Goal: Information Seeking & Learning: Learn about a topic

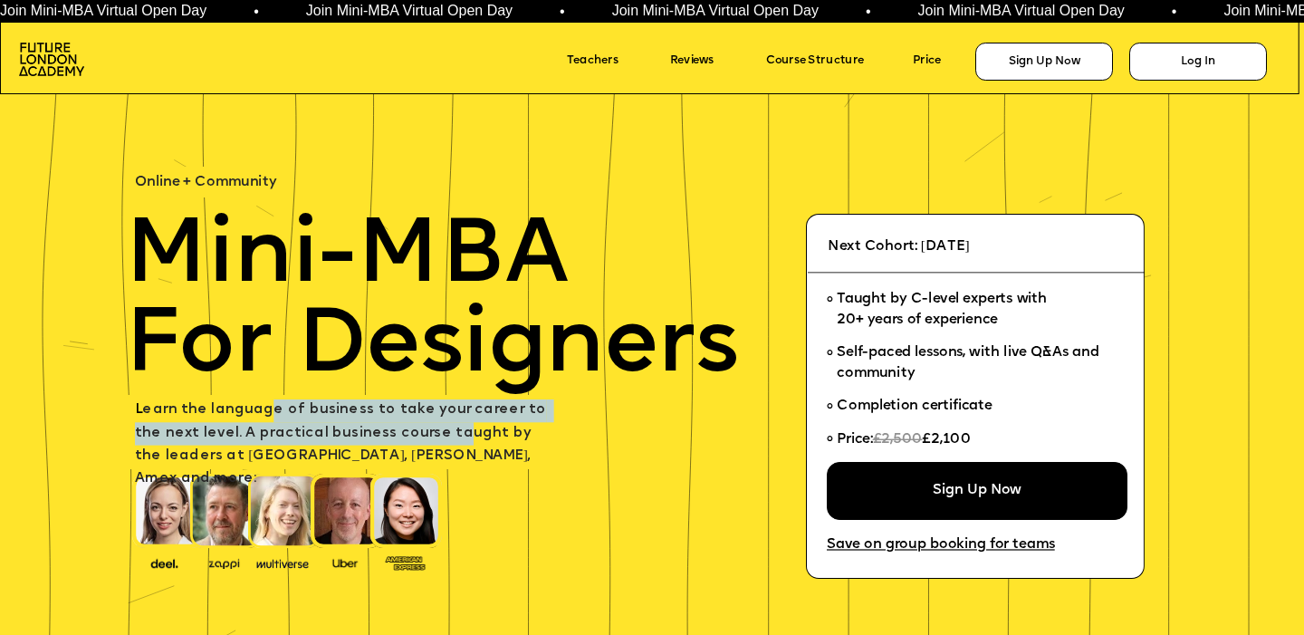
drag, startPoint x: 265, startPoint y: 410, endPoint x: 387, endPoint y: 427, distance: 122.6
click at [389, 427] on span "L earn the language of business to take your career to the next level. A practi…" at bounding box center [342, 445] width 415 height 82
click at [387, 427] on span "L earn the language of business to take your career to the next level. A practi…" at bounding box center [342, 445] width 415 height 82
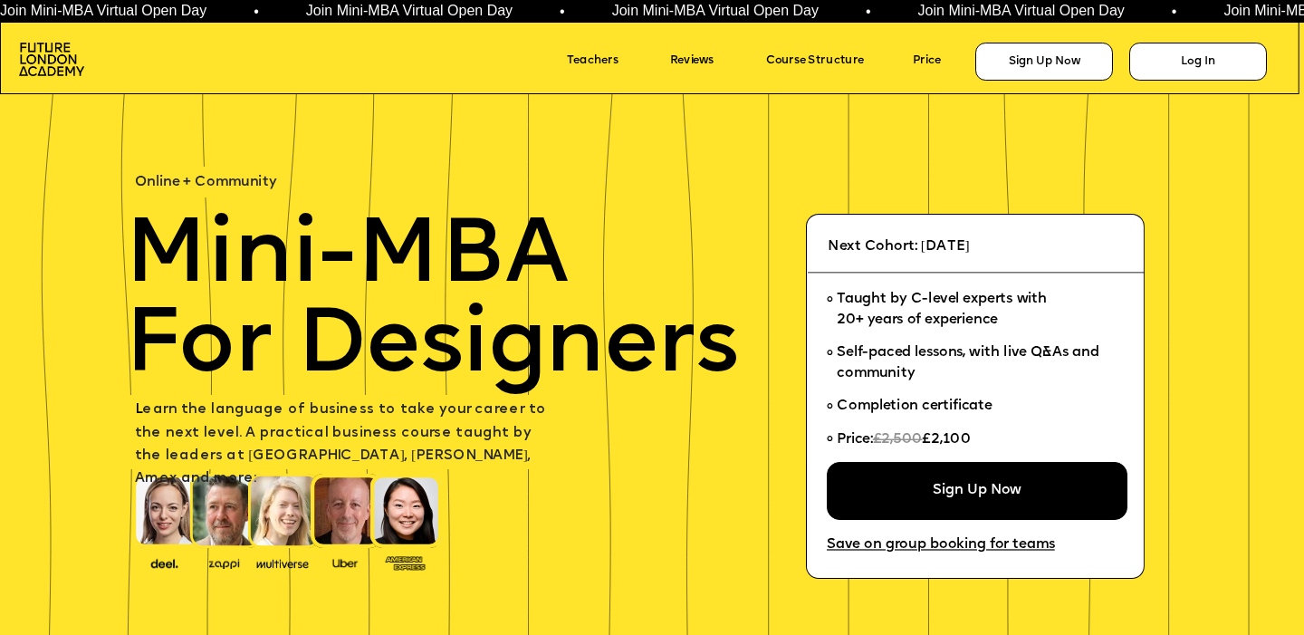
scroll to position [9, 0]
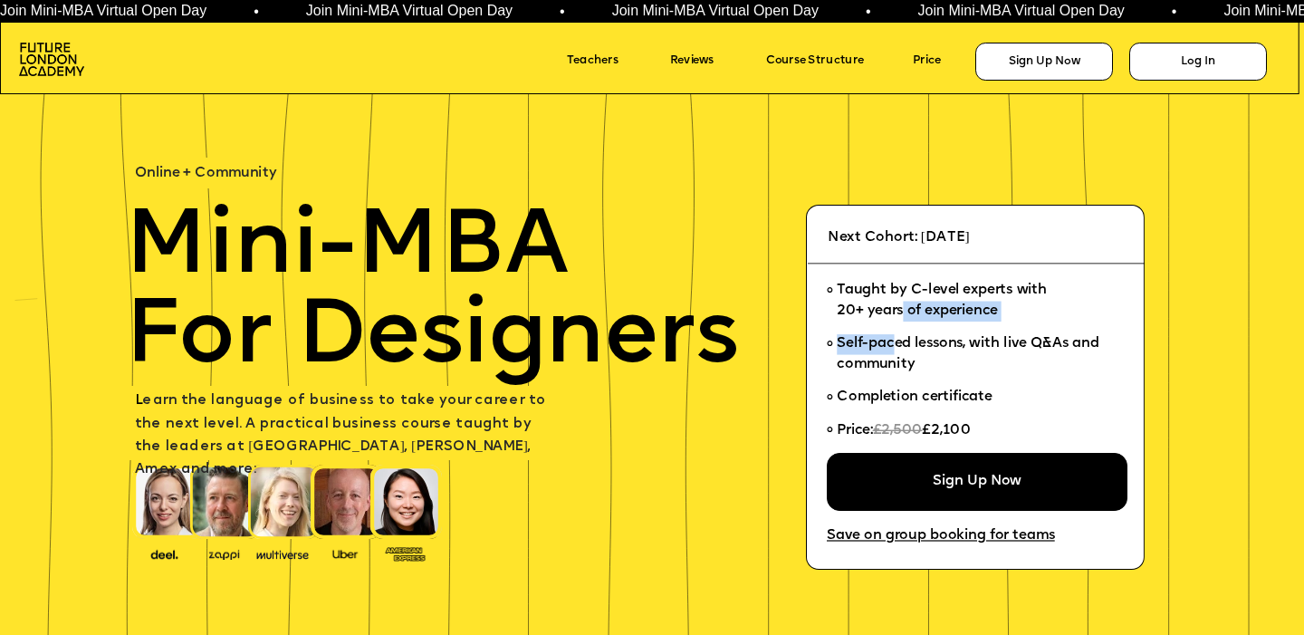
drag, startPoint x: 906, startPoint y: 306, endPoint x: 894, endPoint y: 349, distance: 44.2
click at [894, 349] on ul "Taught by C-level experts with 20+ years of experience Self-paced lessons, with…" at bounding box center [971, 363] width 288 height 179
click at [893, 349] on span "Self-paced lessons, with live Q&As and community" at bounding box center [970, 353] width 266 height 34
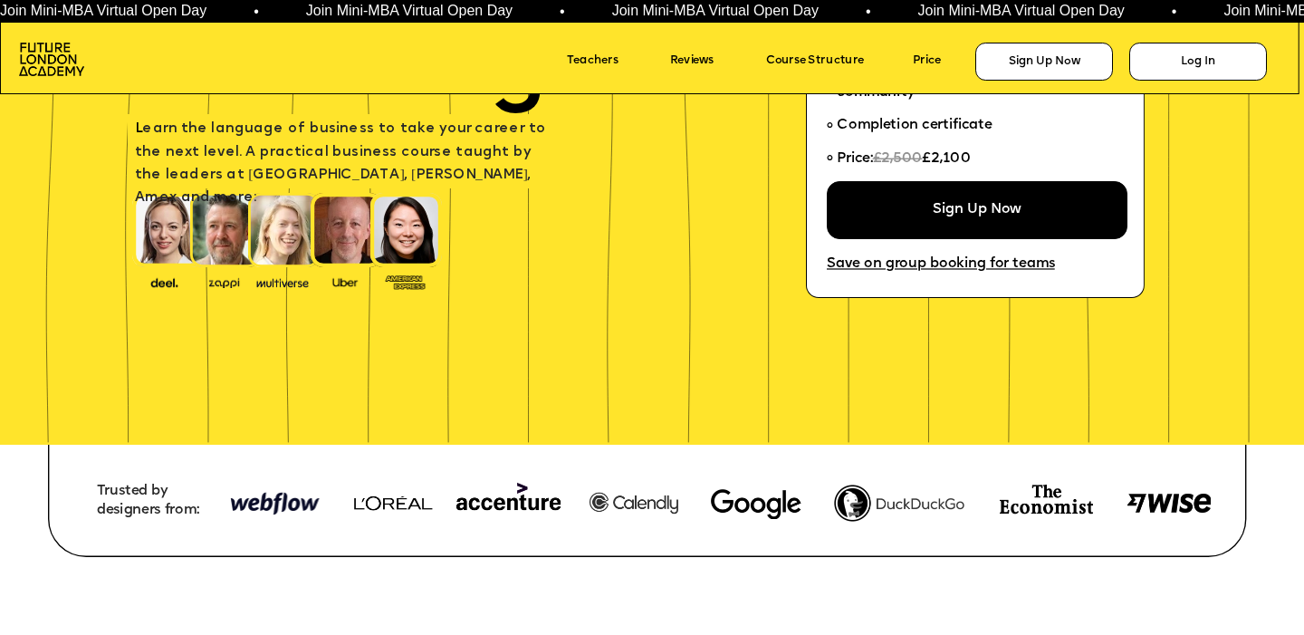
scroll to position [340, 0]
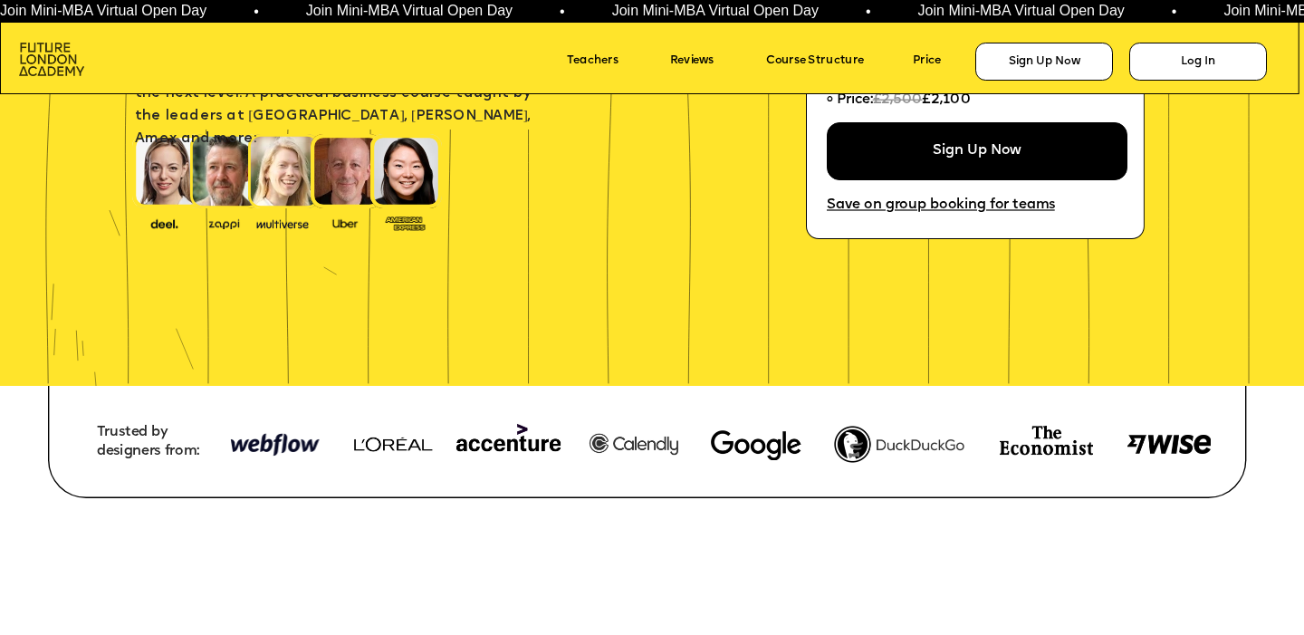
click at [53, 54] on img at bounding box center [51, 60] width 65 height 34
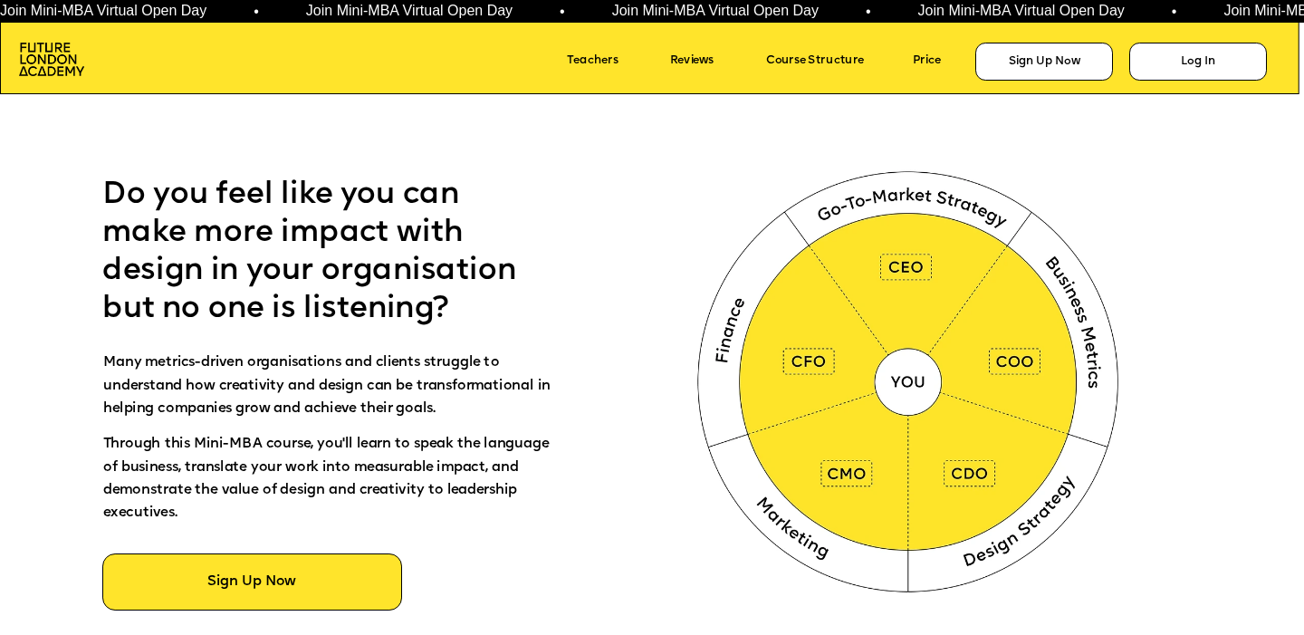
scroll to position [823, 0]
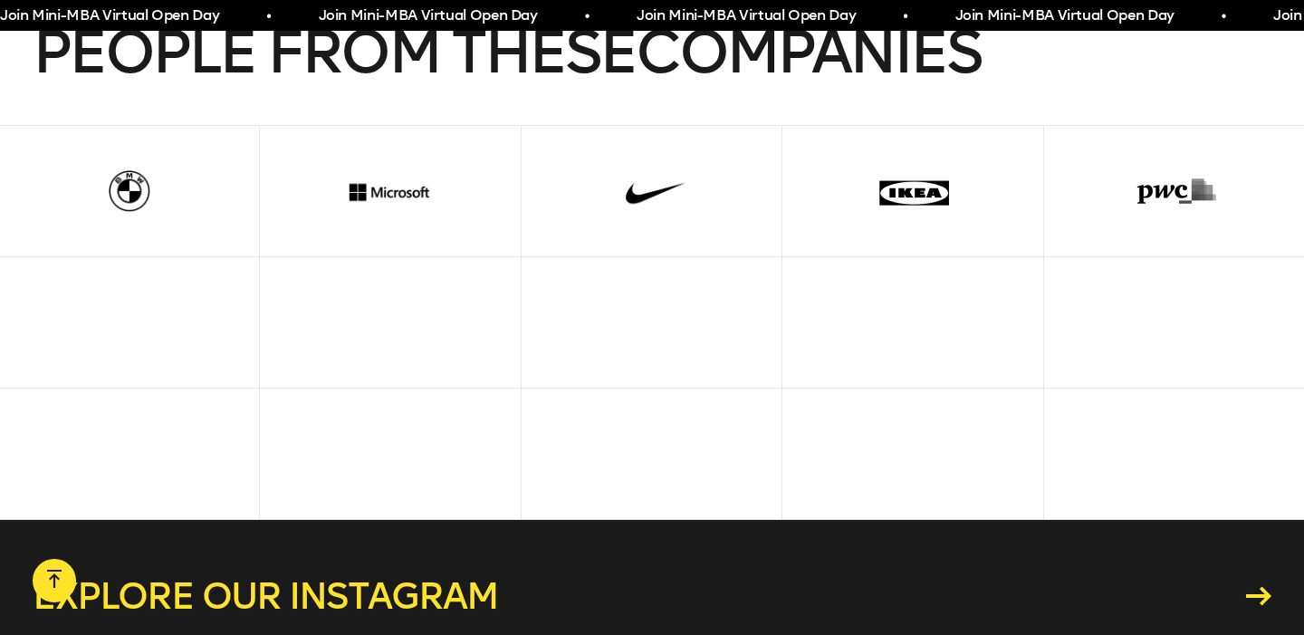
scroll to position [5178, 0]
